Goal: Navigation & Orientation: Find specific page/section

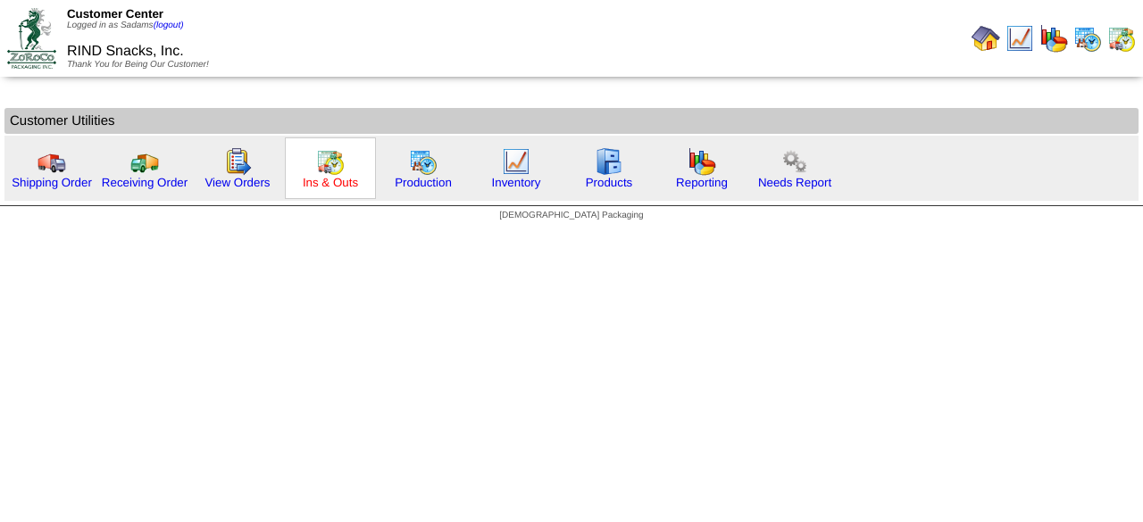
click at [346, 186] on link "Ins & Outs" at bounding box center [330, 182] width 55 height 13
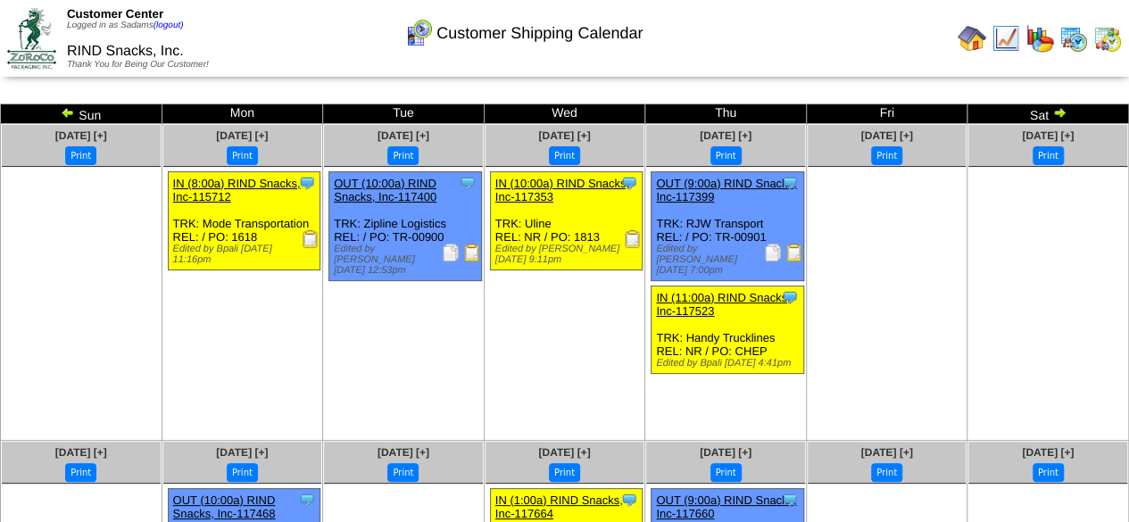
click at [975, 29] on img at bounding box center [972, 38] width 29 height 29
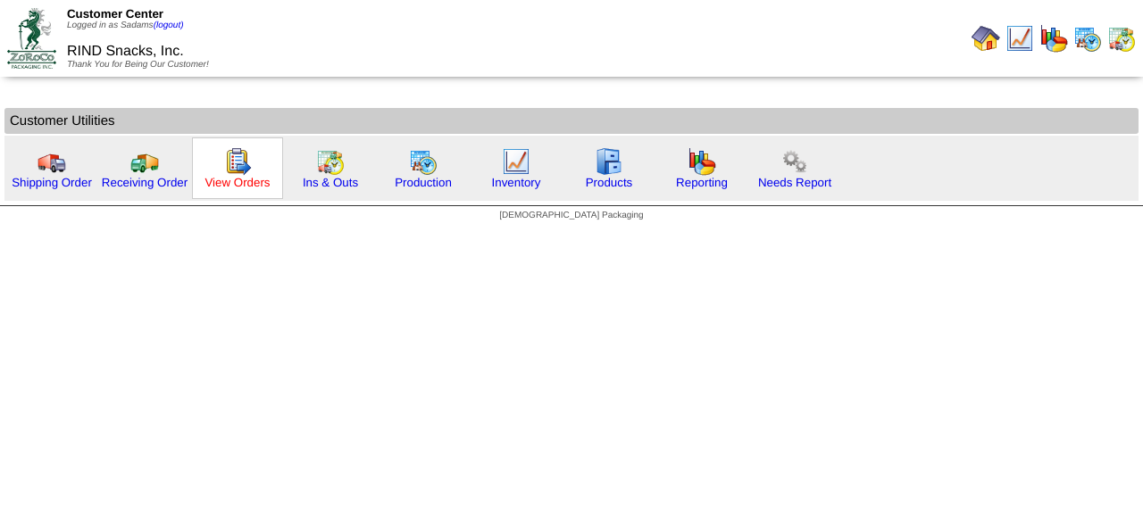
click at [239, 187] on link "View Orders" at bounding box center [236, 182] width 65 height 13
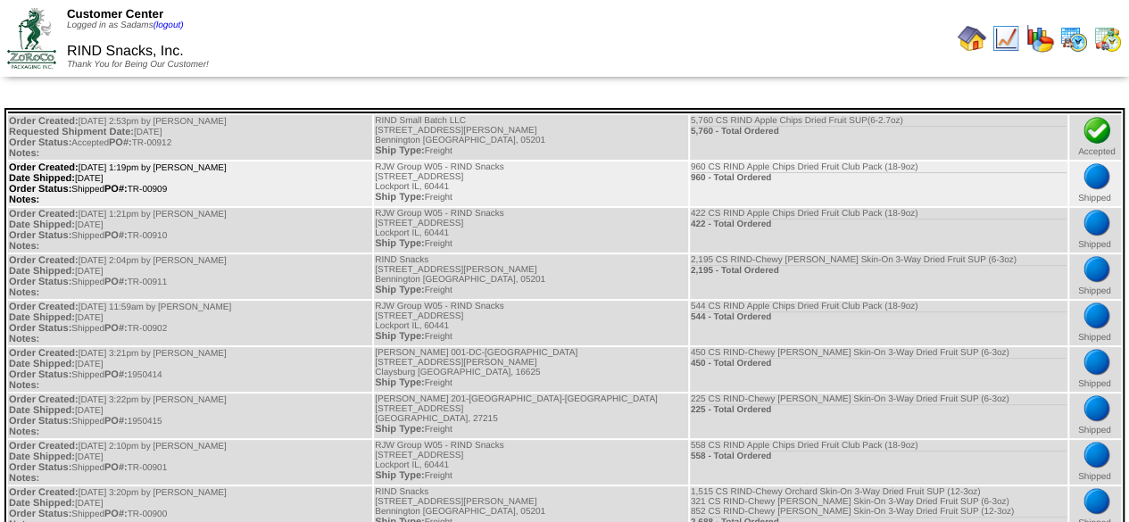
click at [164, 175] on td "Order Created: 10/06/2025 at 1:19pm by Sadams Date Shipped: 10/09/2025 Order St…" at bounding box center [190, 184] width 364 height 45
click at [1086, 176] on img at bounding box center [1097, 176] width 29 height 29
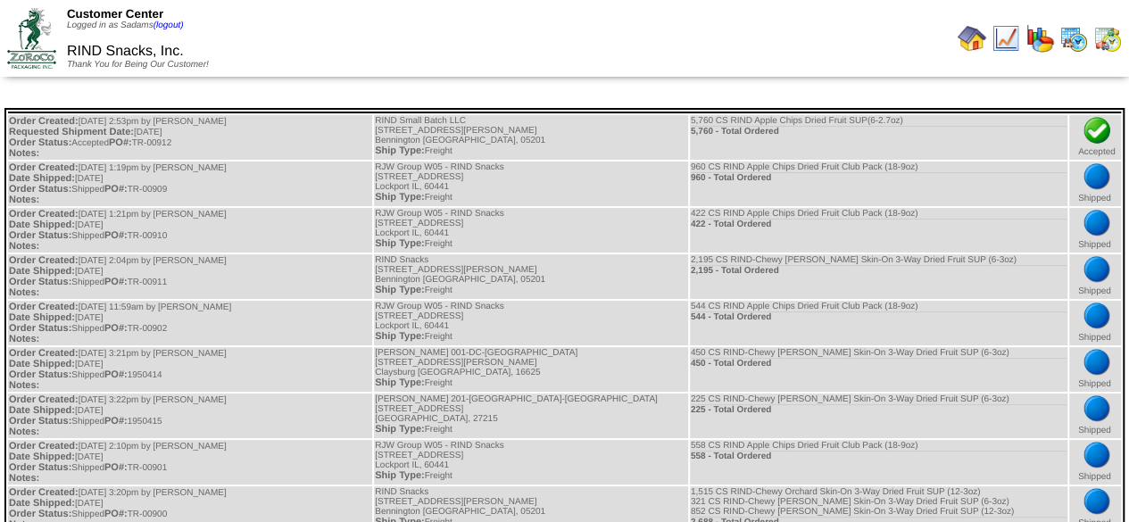
click at [953, 41] on div at bounding box center [847, 39] width 559 height 36
click at [962, 37] on img at bounding box center [972, 38] width 29 height 29
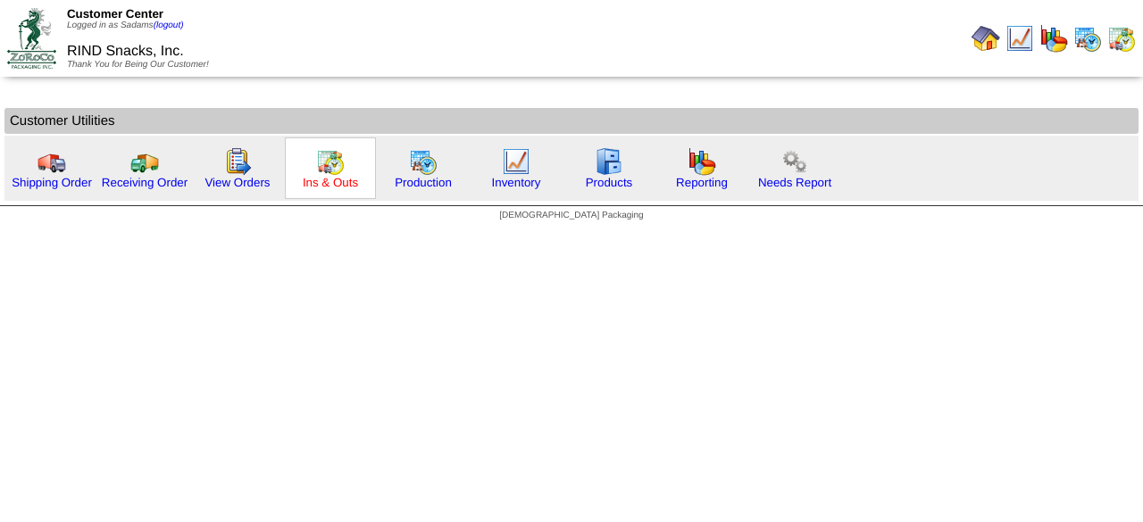
click at [318, 187] on link "Ins & Outs" at bounding box center [330, 182] width 55 height 13
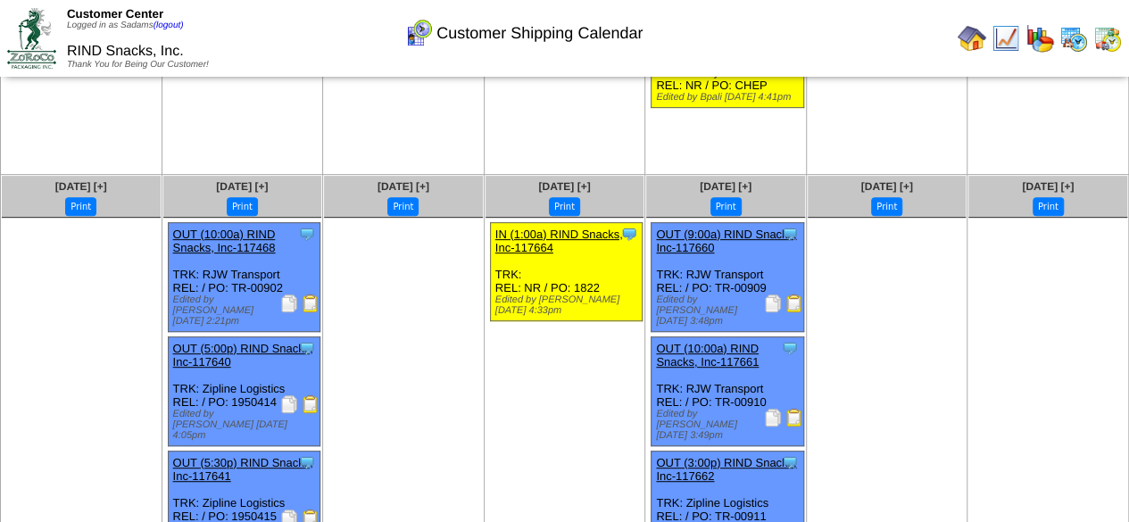
scroll to position [268, 0]
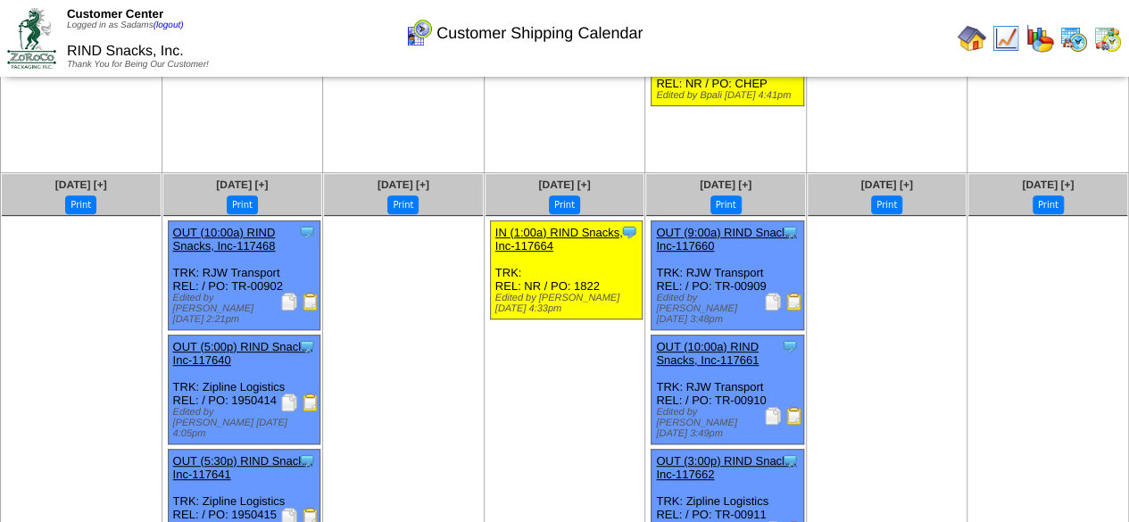
click at [793, 299] on img at bounding box center [795, 302] width 18 height 18
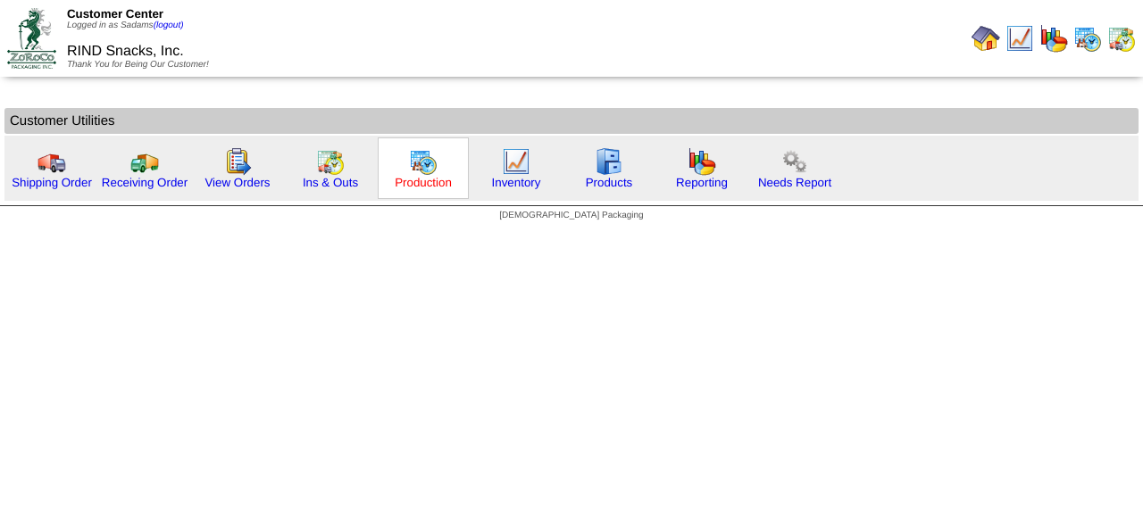
click at [422, 187] on link "Production" at bounding box center [423, 182] width 57 height 13
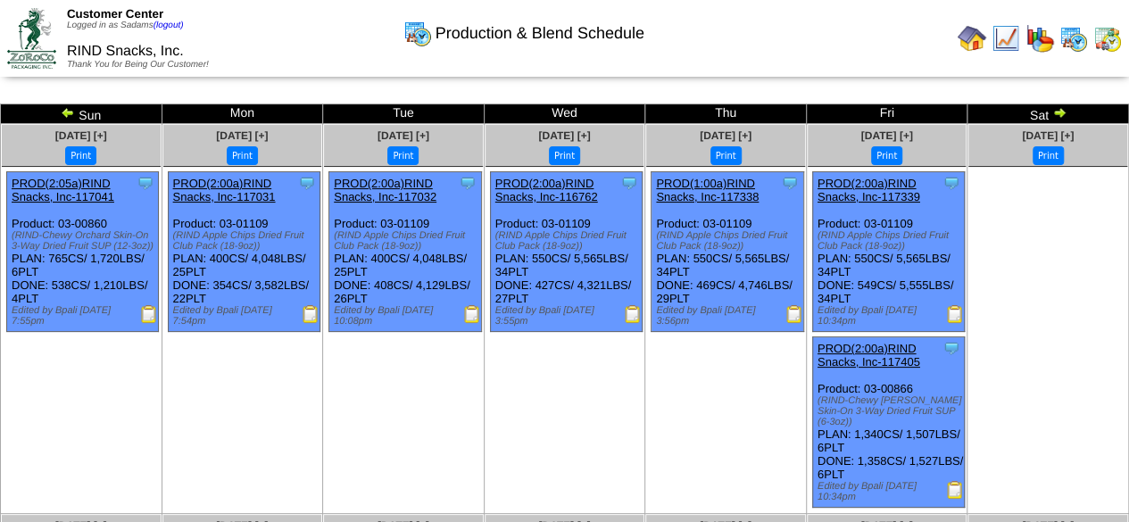
click at [1061, 112] on img at bounding box center [1060, 112] width 14 height 14
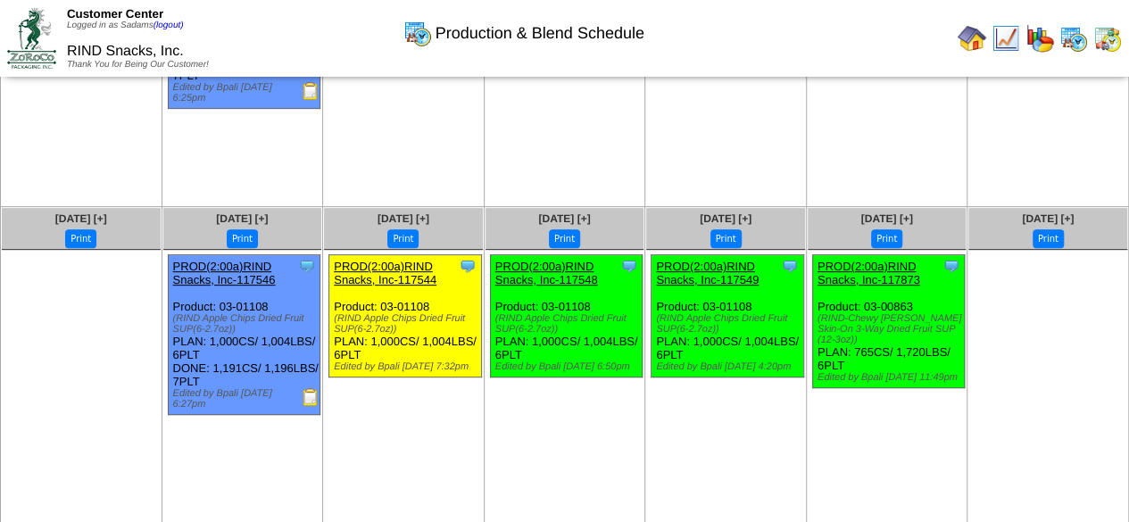
scroll to position [258, 0]
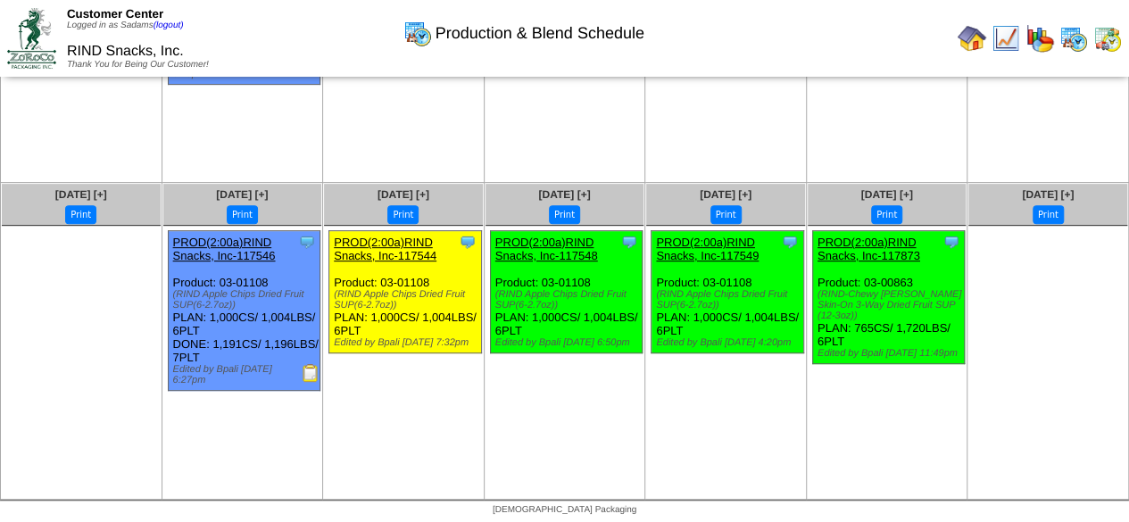
click at [314, 374] on img at bounding box center [311, 373] width 18 height 18
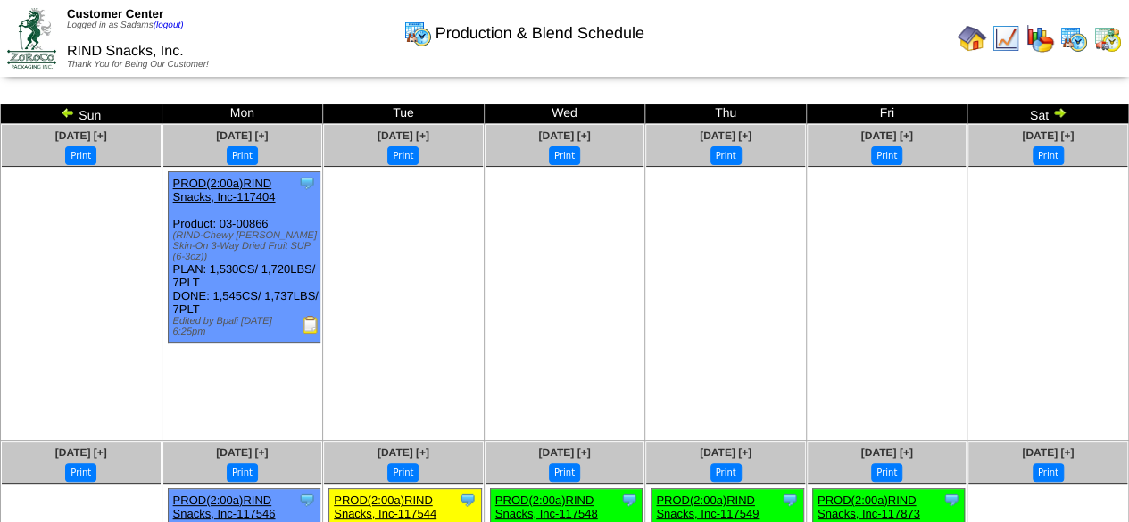
click at [989, 35] on table at bounding box center [1039, 39] width 171 height 36
click at [980, 40] on img at bounding box center [972, 38] width 29 height 29
